Goal: Find specific page/section: Find specific page/section

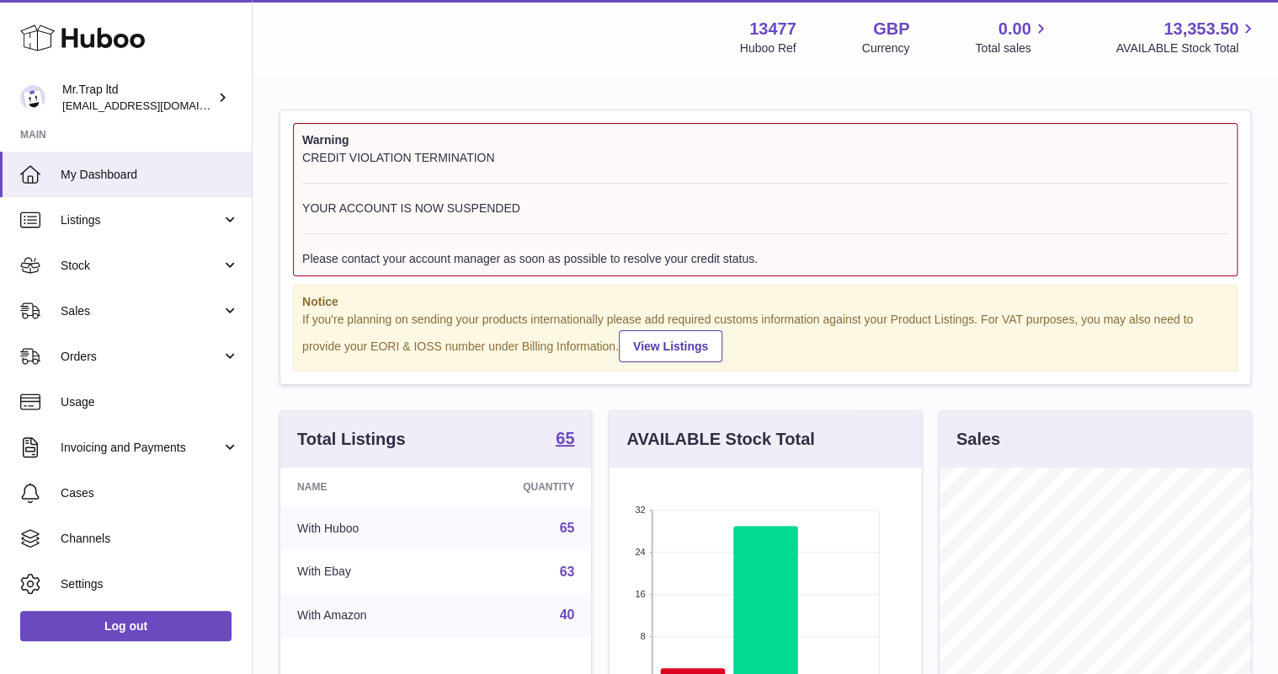
scroll to position [263, 311]
click at [99, 269] on span "Stock" at bounding box center [141, 266] width 161 height 16
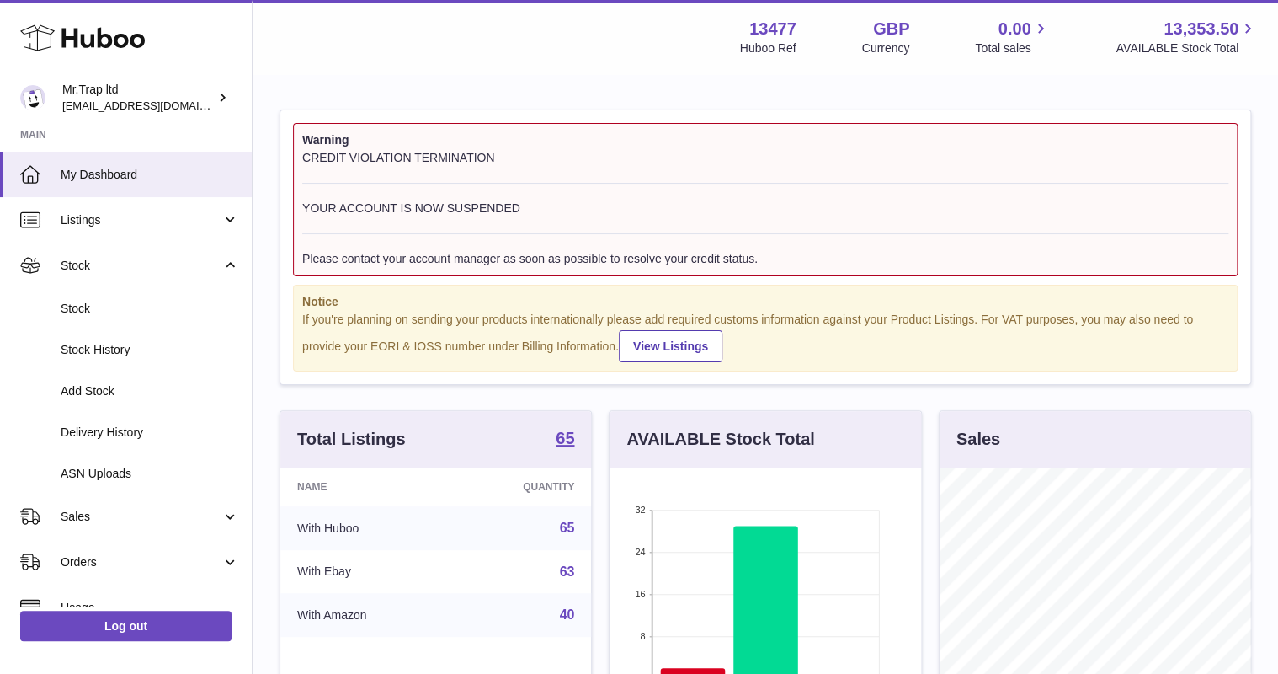
click at [101, 280] on link "Stock" at bounding box center [126, 265] width 252 height 45
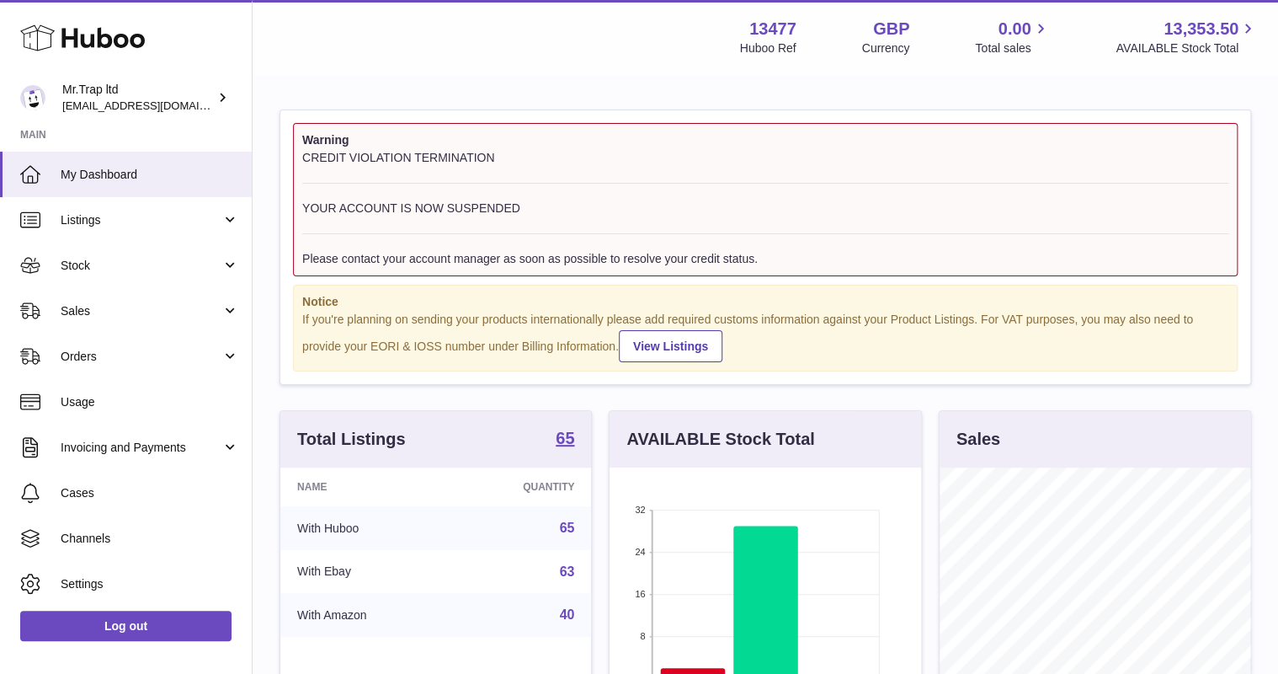
click at [101, 307] on span "Sales" at bounding box center [141, 311] width 161 height 16
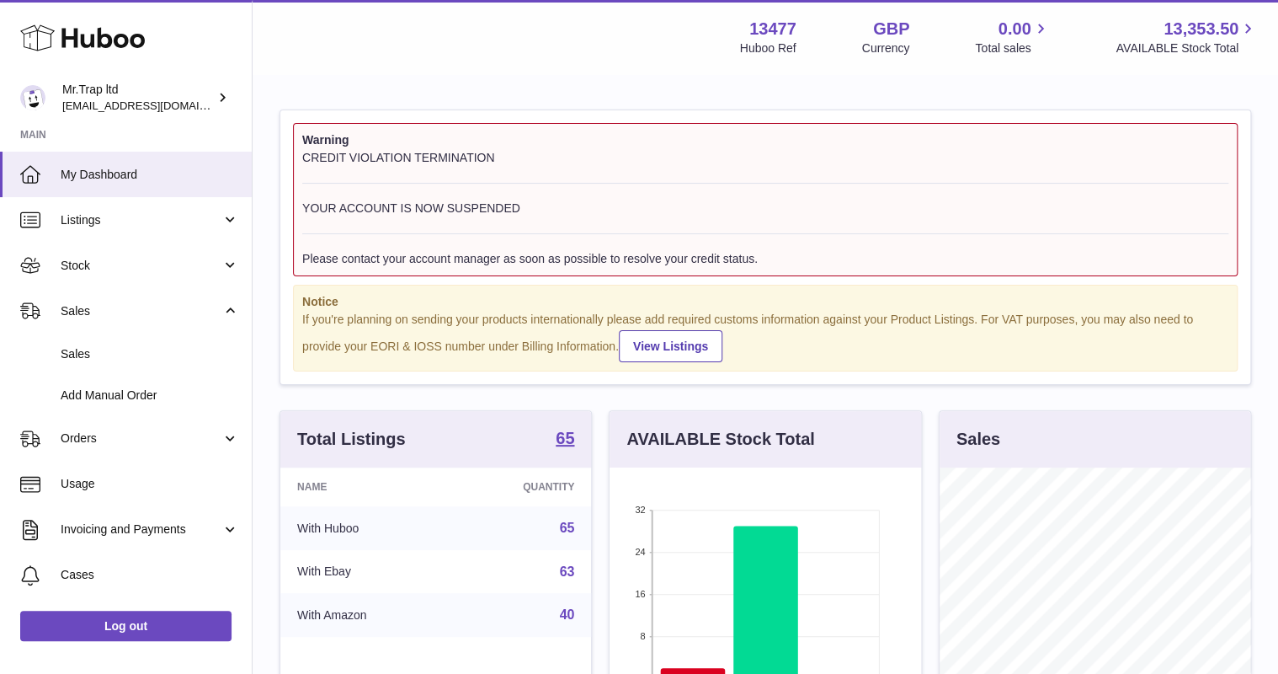
click at [104, 361] on link "Sales" at bounding box center [126, 353] width 252 height 41
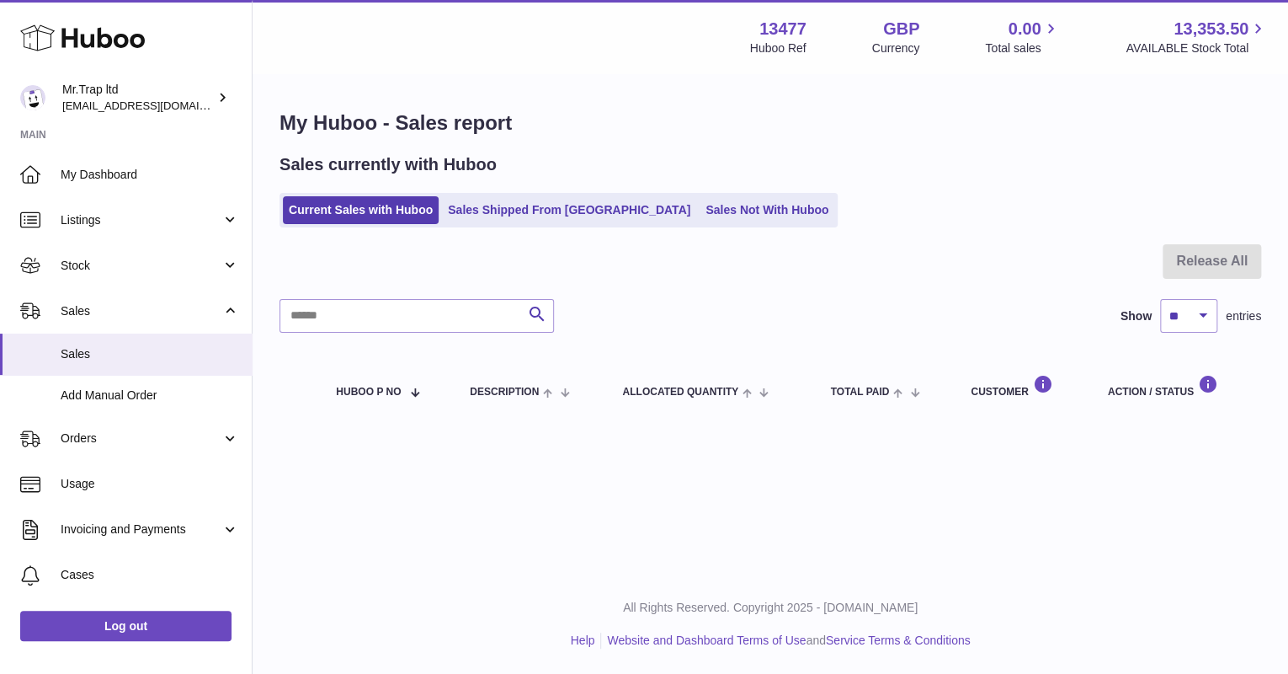
click at [700, 199] on link "Sales Not With Huboo" at bounding box center [767, 210] width 135 height 28
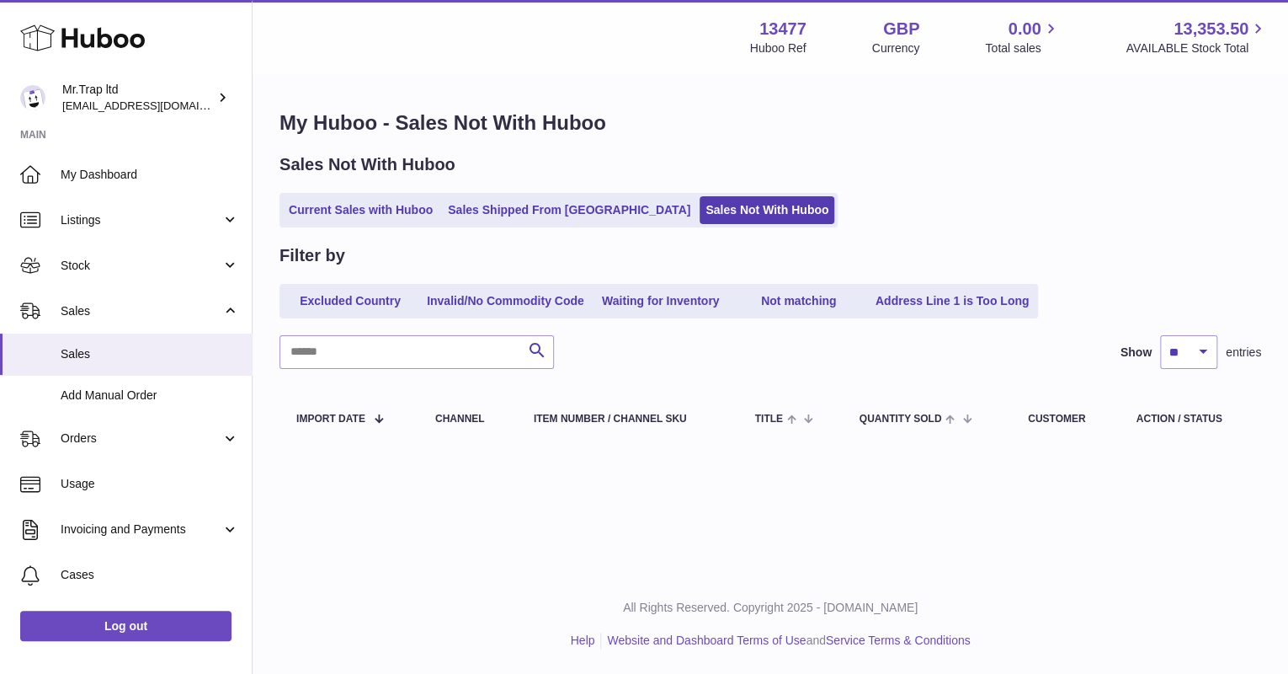
click at [125, 308] on span "Sales" at bounding box center [141, 311] width 161 height 16
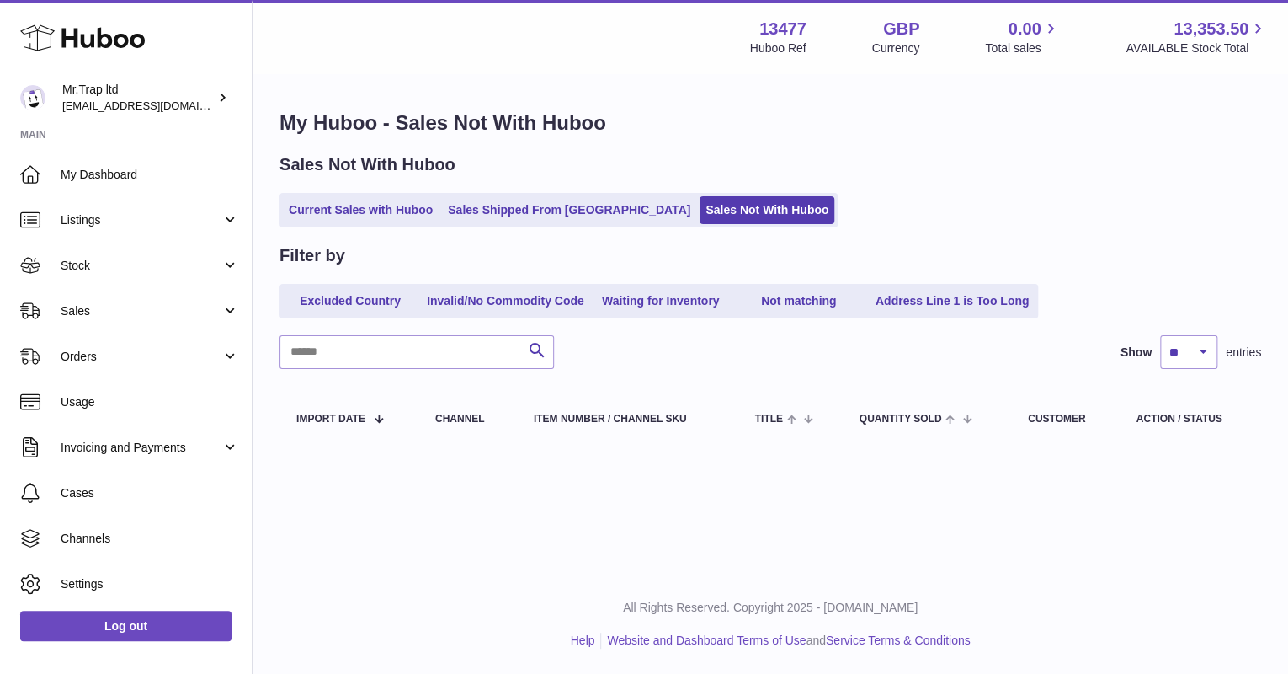
click at [129, 312] on span "Sales" at bounding box center [141, 311] width 161 height 16
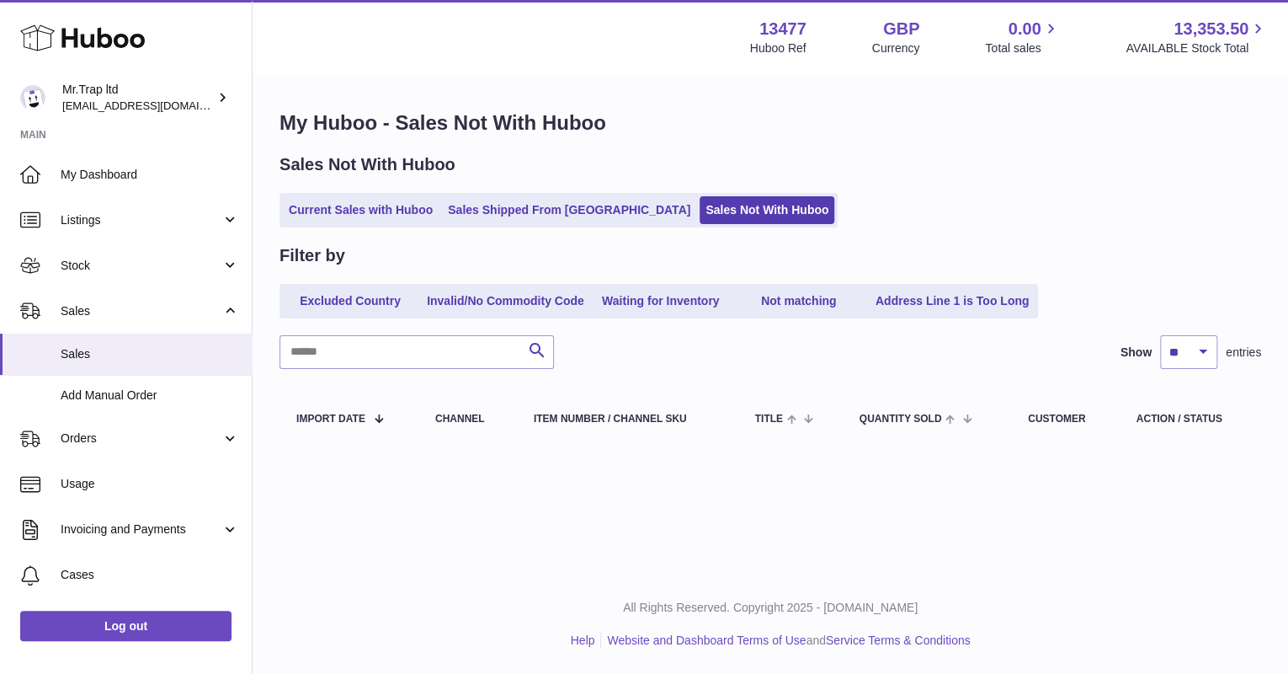
click at [131, 344] on link "Sales" at bounding box center [126, 353] width 252 height 41
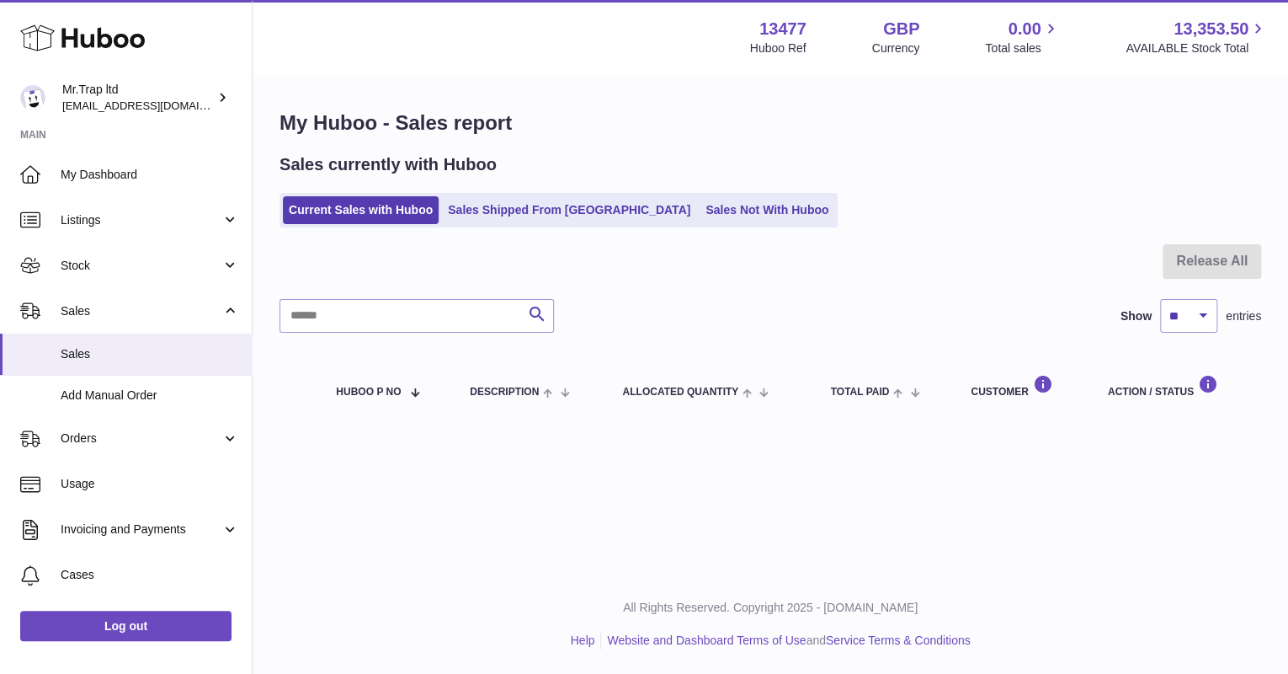
click at [700, 222] on link "Sales Not With Huboo" at bounding box center [767, 210] width 135 height 28
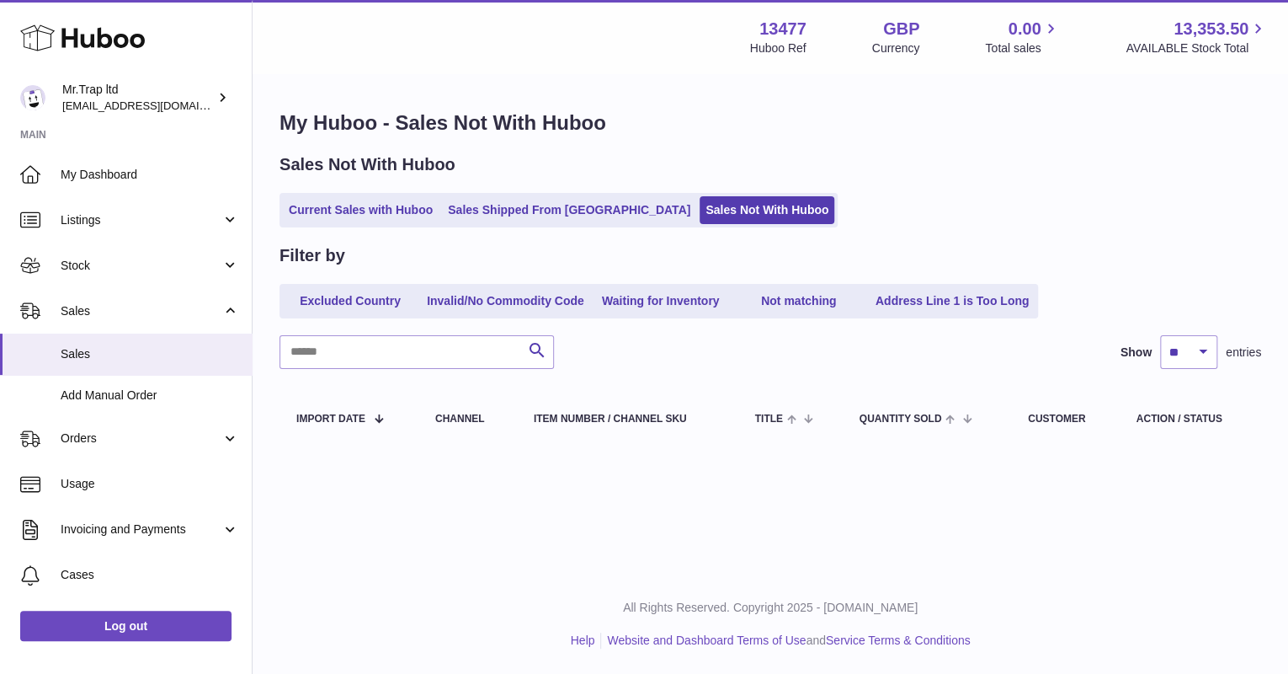
drag, startPoint x: 115, startPoint y: 20, endPoint x: 118, endPoint y: 30, distance: 10.7
click at [115, 21] on icon at bounding box center [82, 38] width 125 height 34
click at [118, 30] on icon at bounding box center [82, 38] width 125 height 34
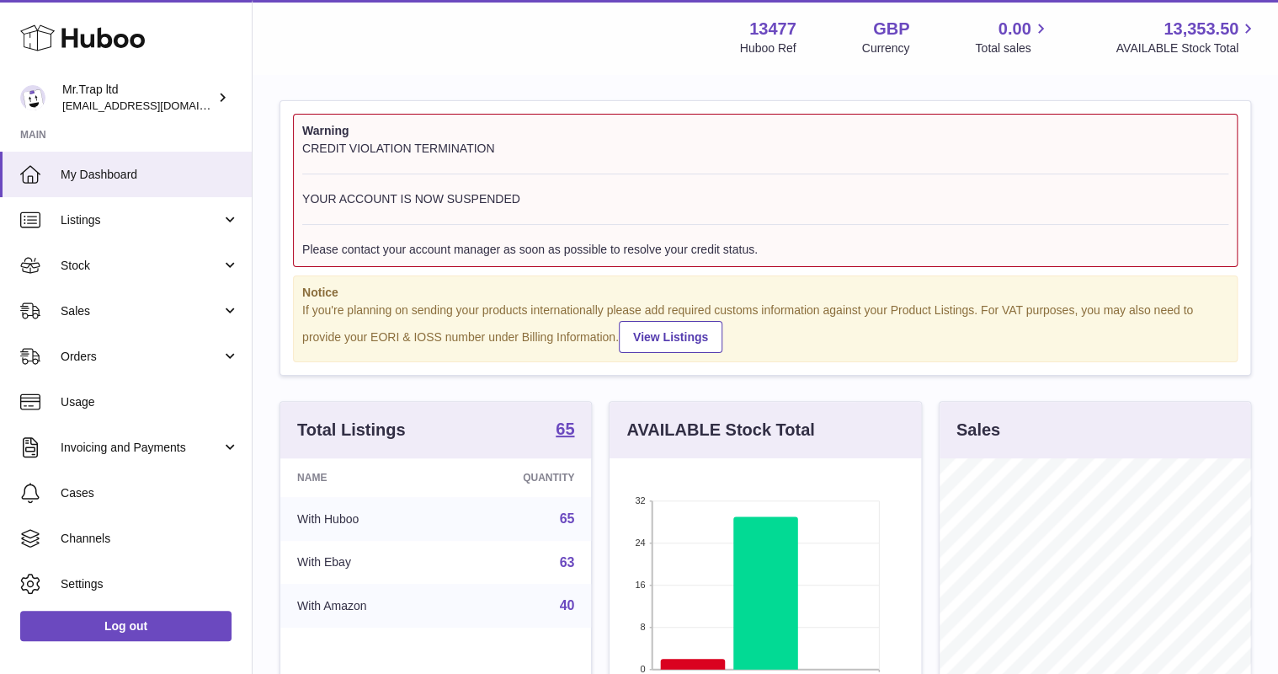
scroll to position [202, 0]
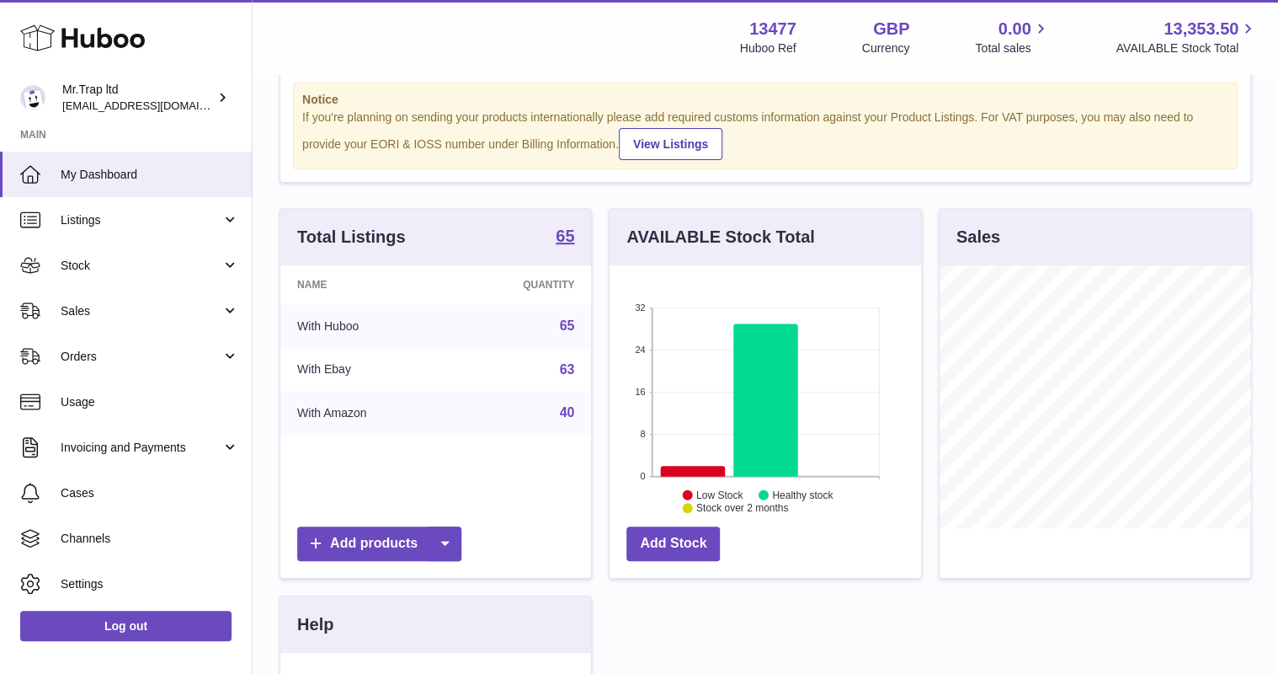
click at [115, 307] on span "Sales" at bounding box center [141, 311] width 161 height 16
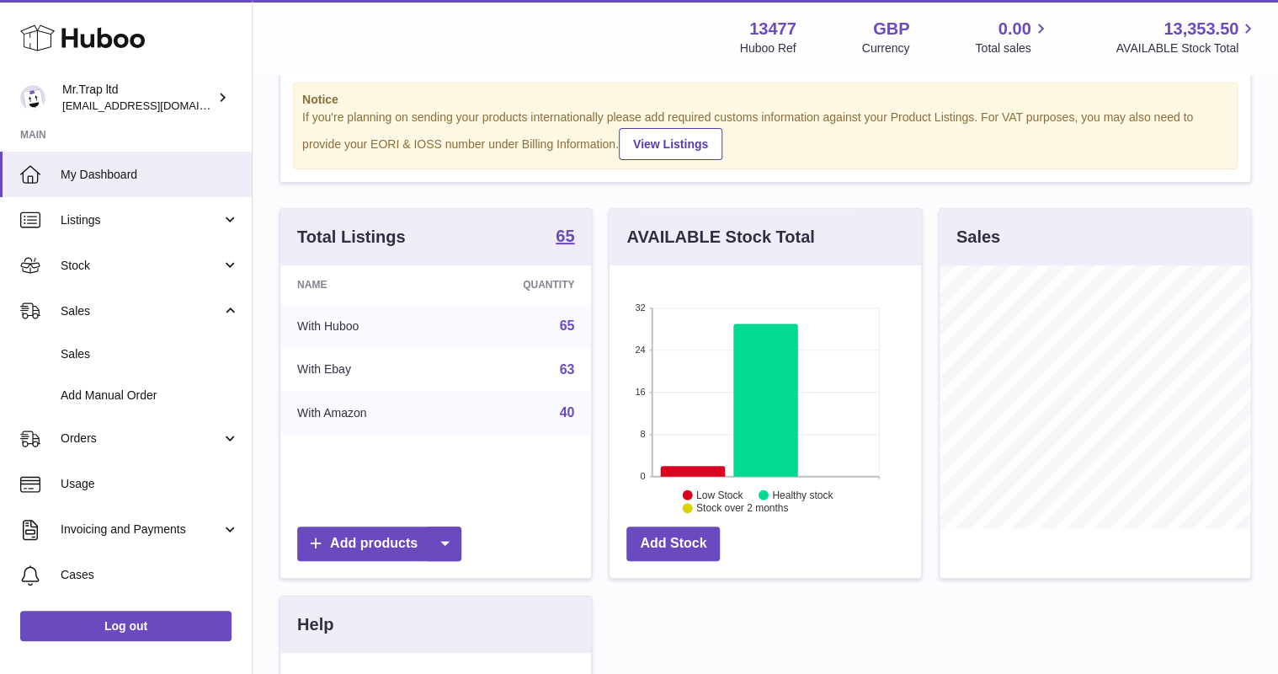
click at [125, 340] on link "Sales" at bounding box center [126, 353] width 252 height 41
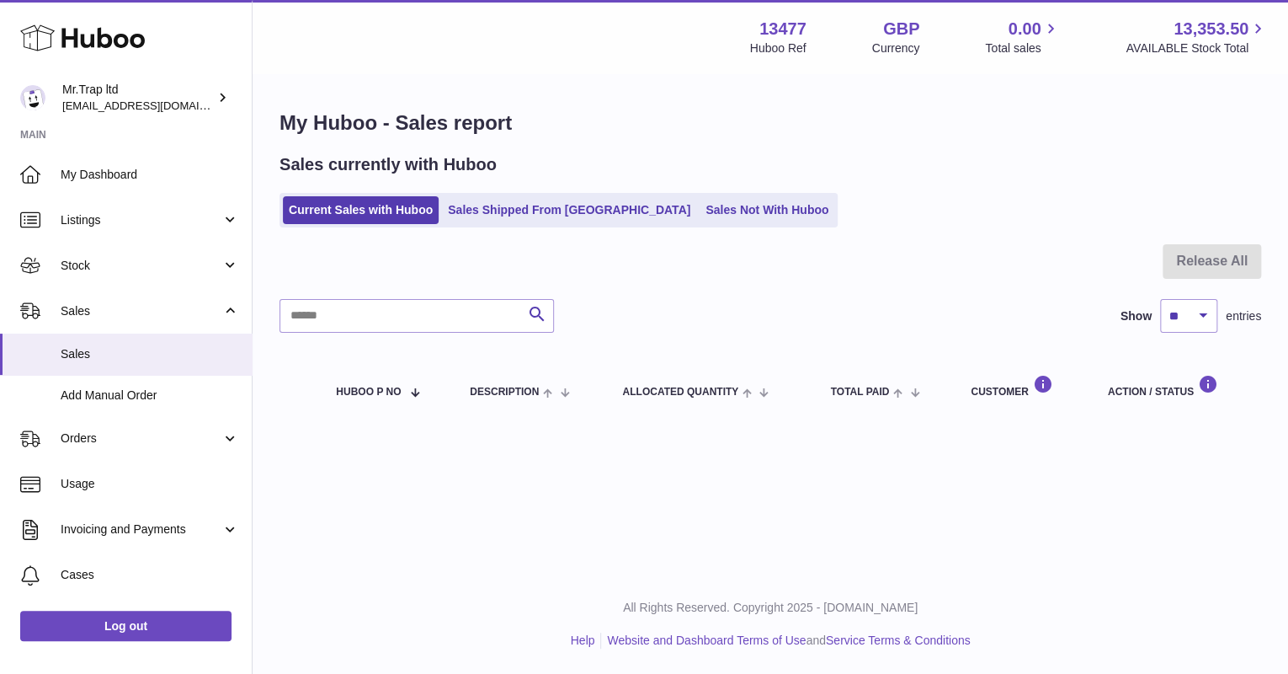
click at [720, 206] on link "Sales Not With Huboo" at bounding box center [767, 210] width 135 height 28
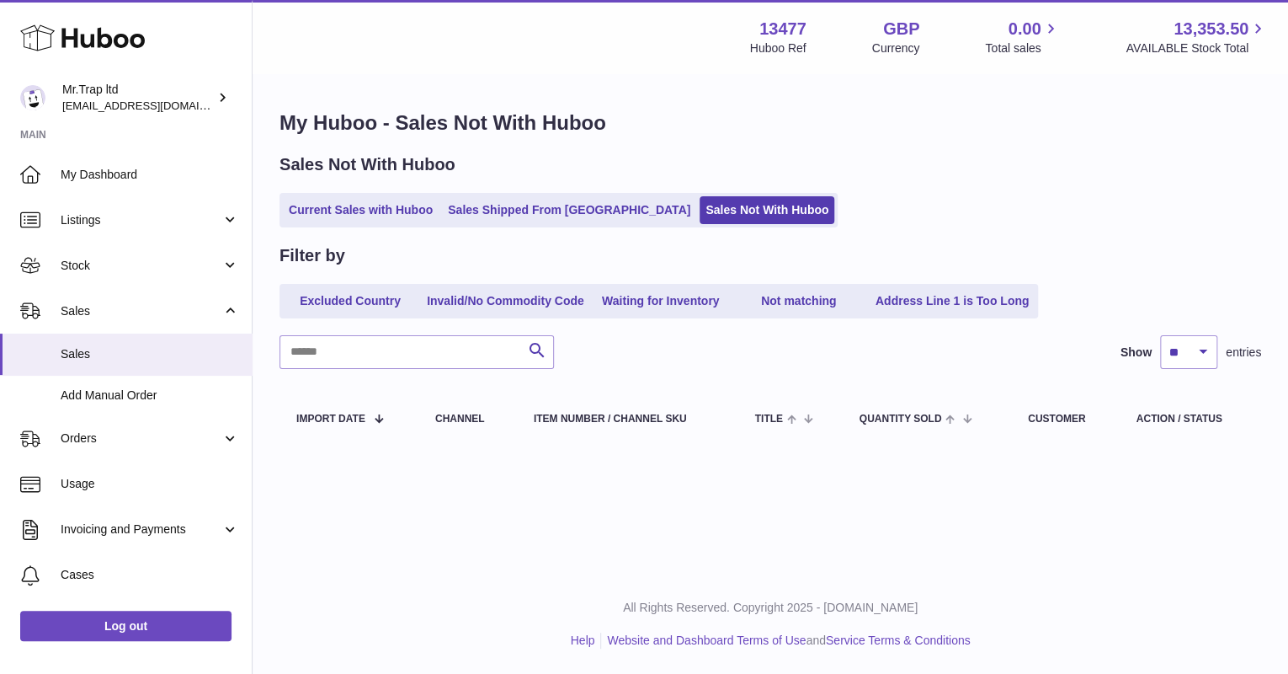
click at [110, 35] on icon at bounding box center [82, 38] width 125 height 34
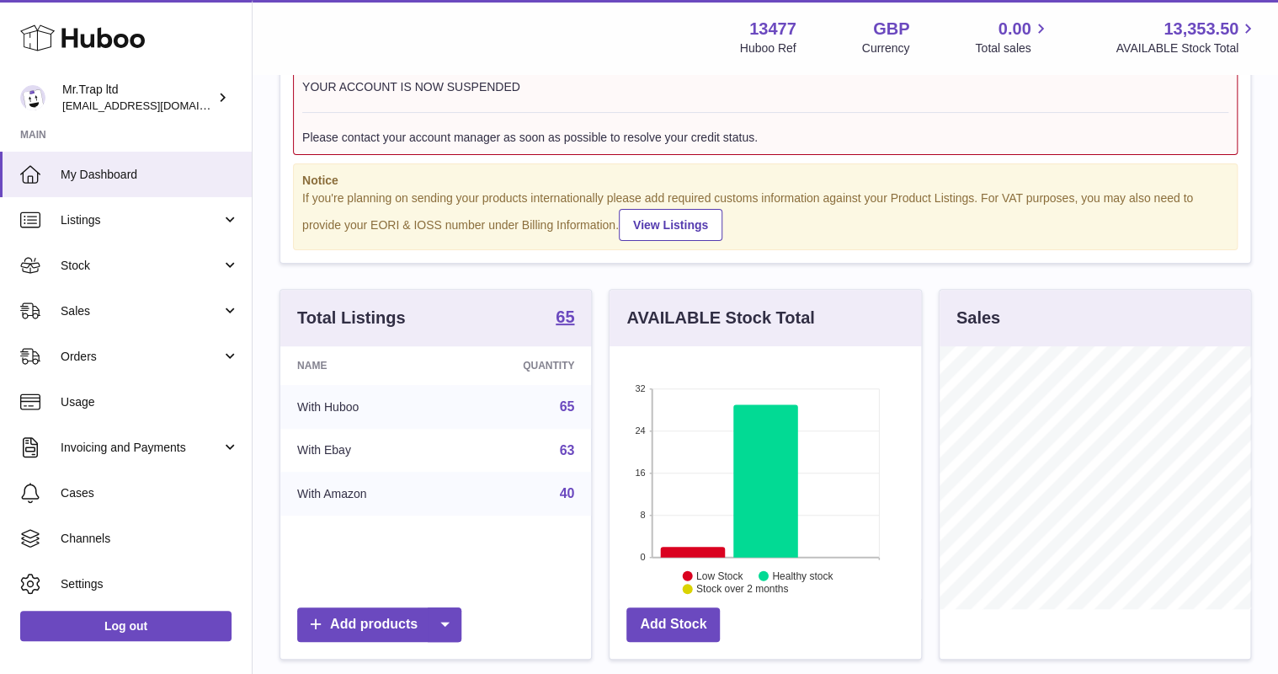
scroll to position [135, 0]
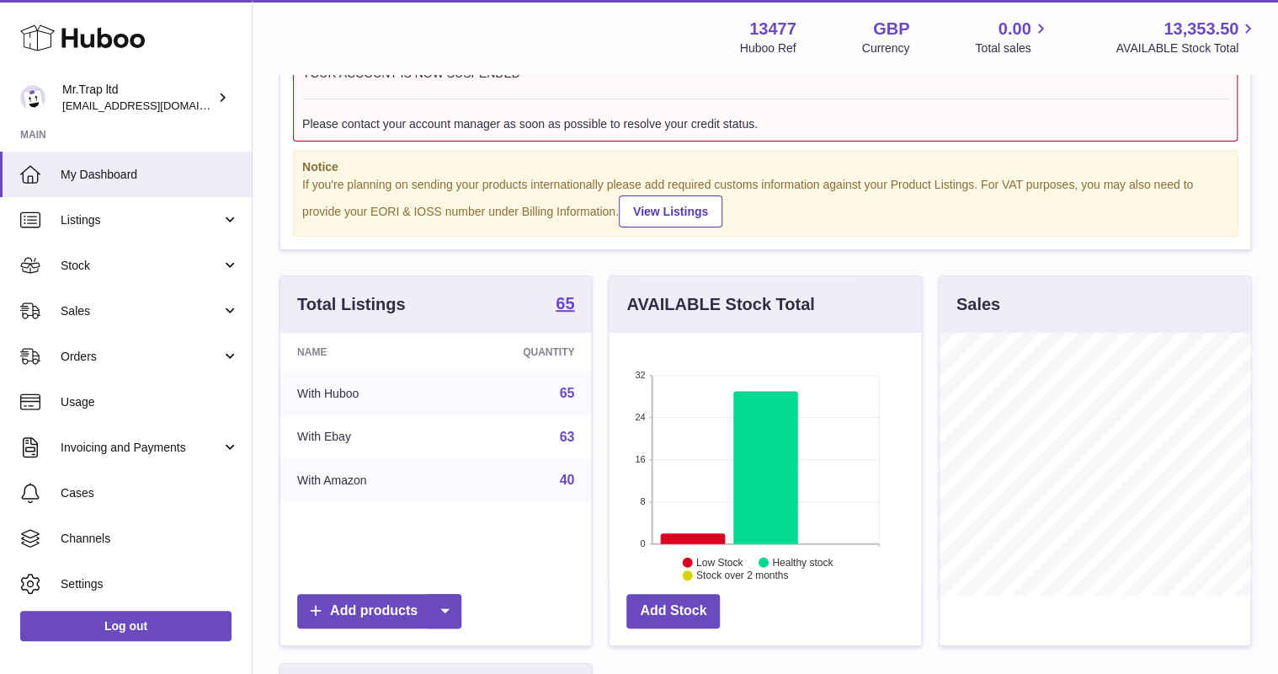
click at [165, 321] on link "Sales" at bounding box center [126, 310] width 252 height 45
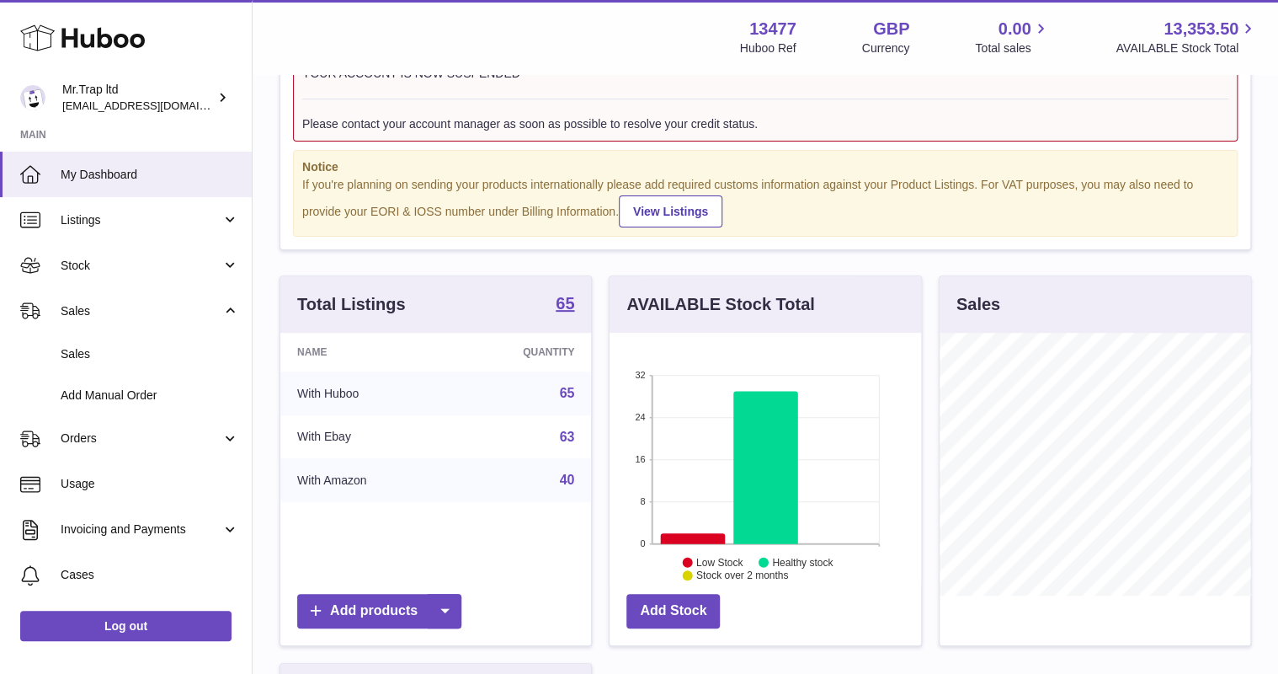
click at [172, 347] on span "Sales" at bounding box center [150, 354] width 179 height 16
